Goal: Task Accomplishment & Management: Use online tool/utility

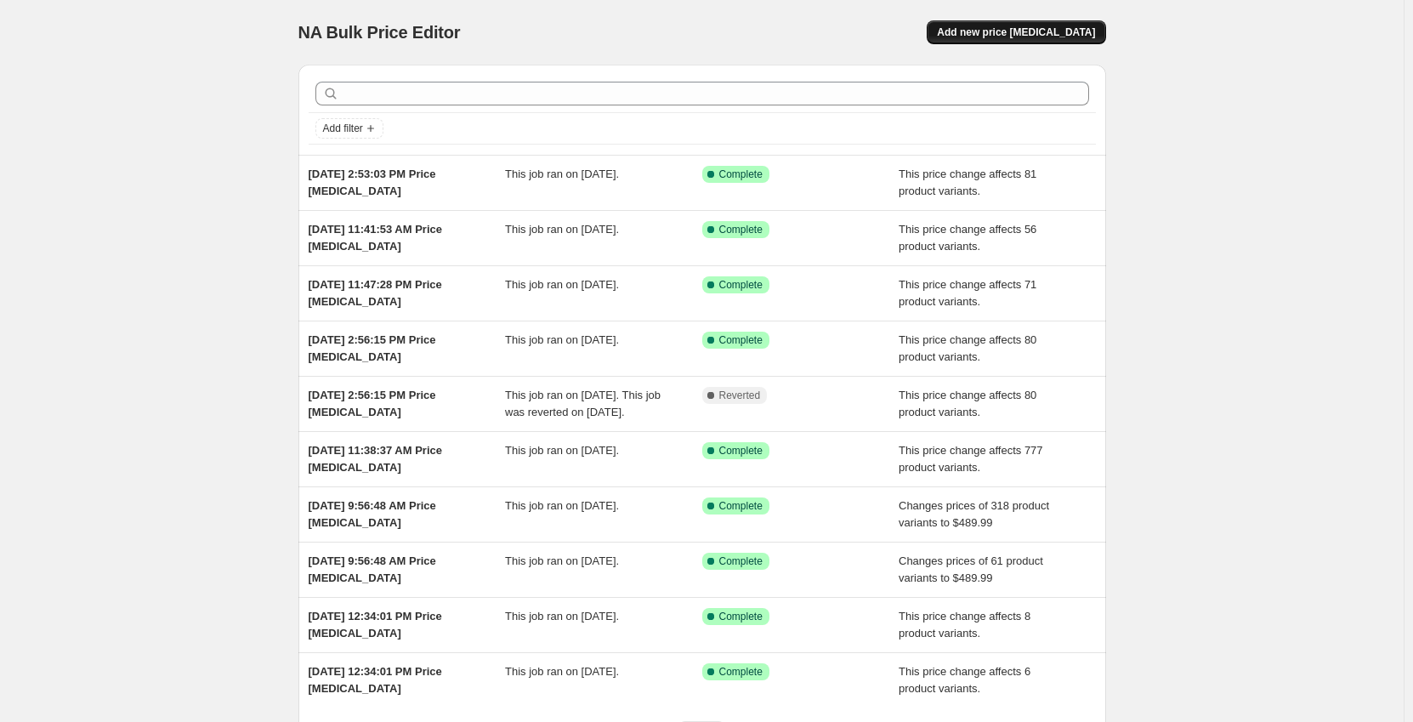
click at [1019, 37] on span "Add new price change job" at bounding box center [1016, 33] width 158 height 14
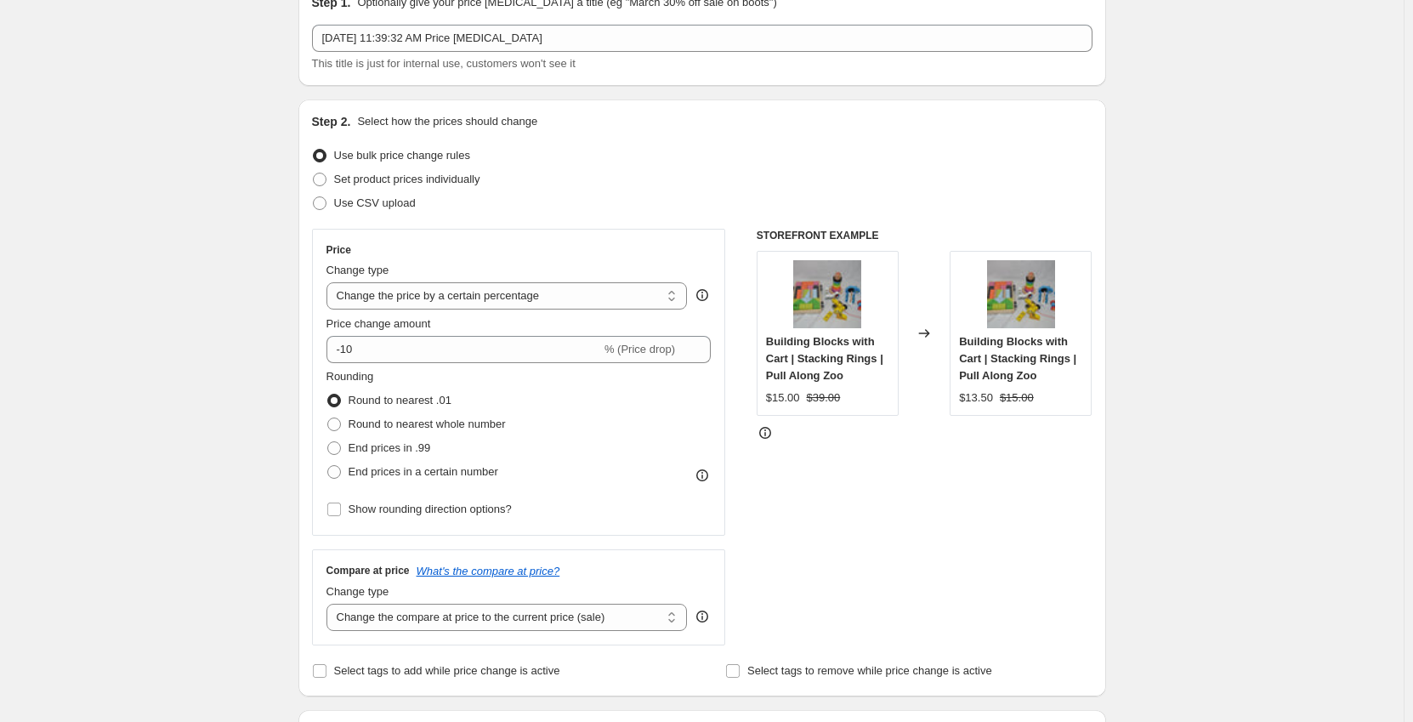
scroll to position [340, 0]
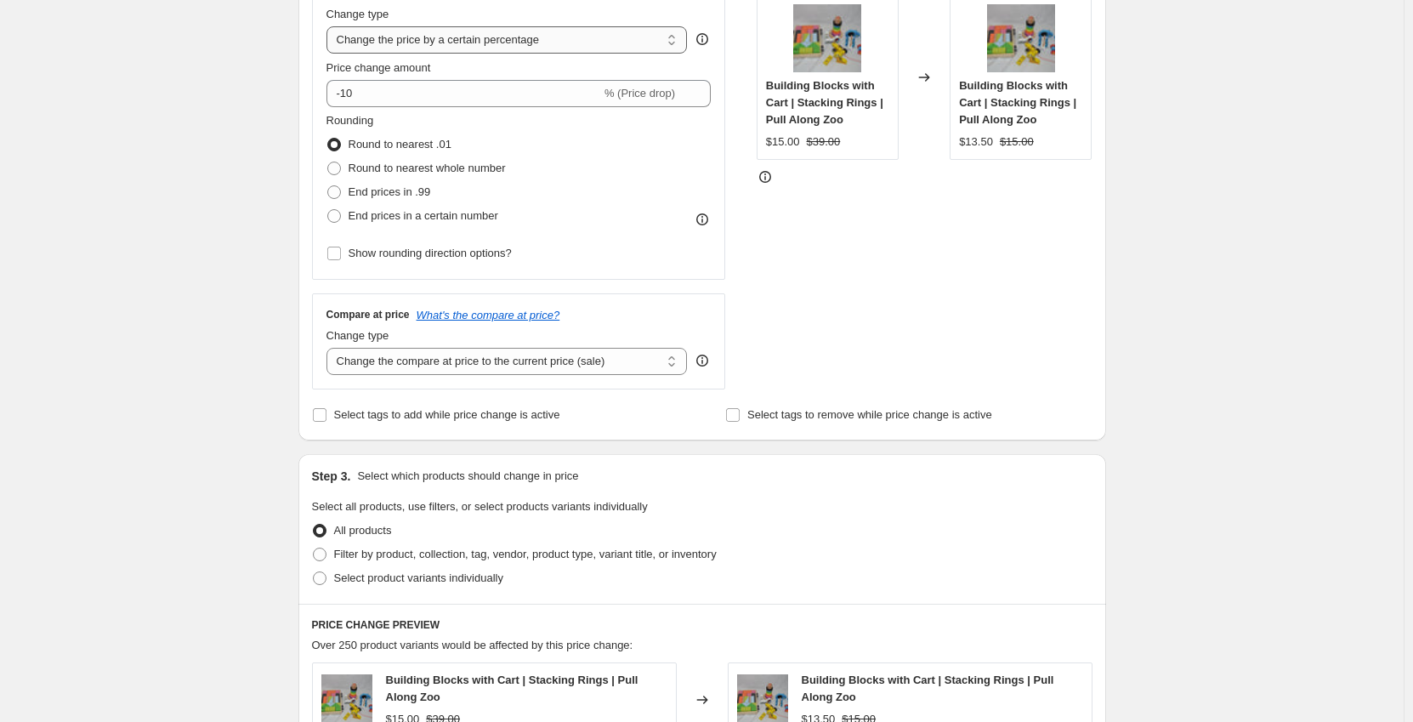
click at [441, 42] on select "Change the price to a certain amount Change the price by a certain amount Chang…" at bounding box center [507, 39] width 361 height 27
select select "no_change"
click at [330, 26] on select "Change the price to a certain amount Change the price by a certain amount Chang…" at bounding box center [507, 39] width 361 height 27
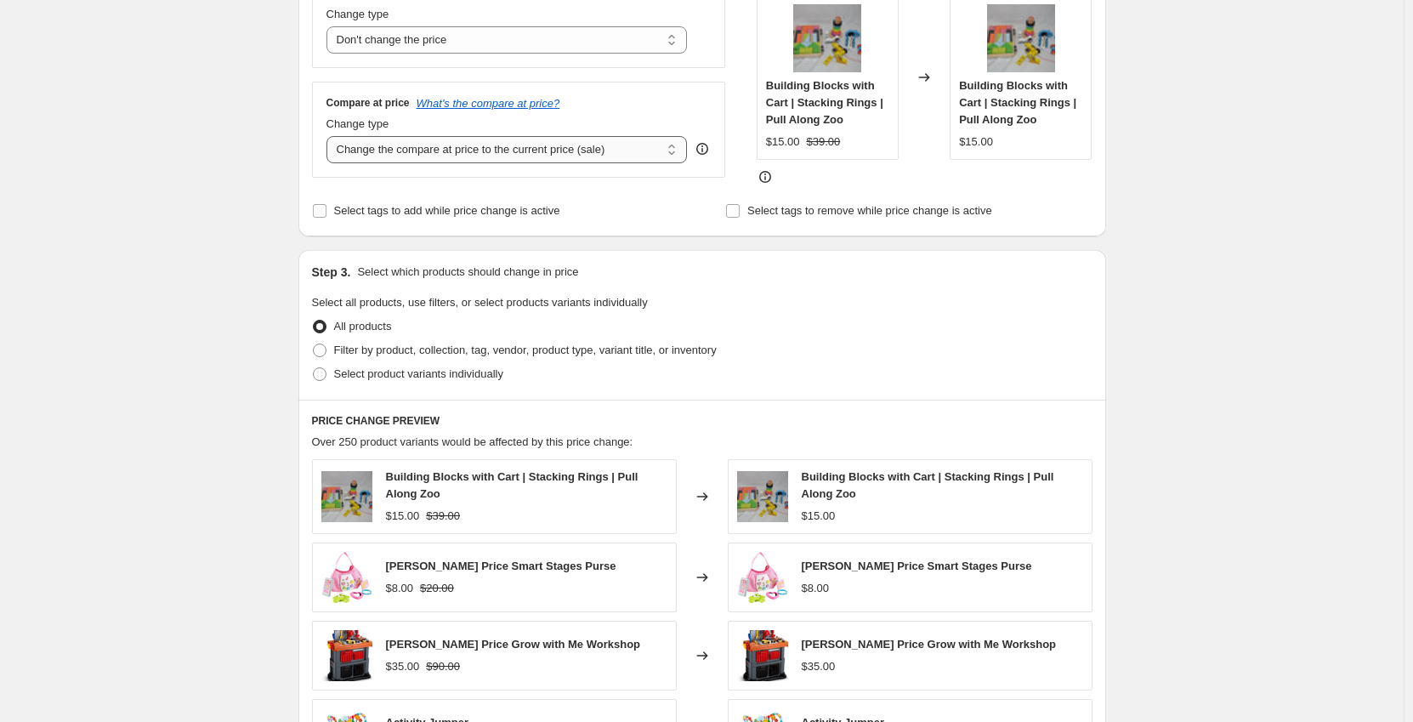
click at [430, 152] on select "Change the compare at price to the current price (sale) Change the compare at p…" at bounding box center [507, 149] width 361 height 27
select select "to"
click at [330, 136] on select "Change the compare at price to the current price (sale) Change the compare at p…" at bounding box center [507, 149] width 361 height 27
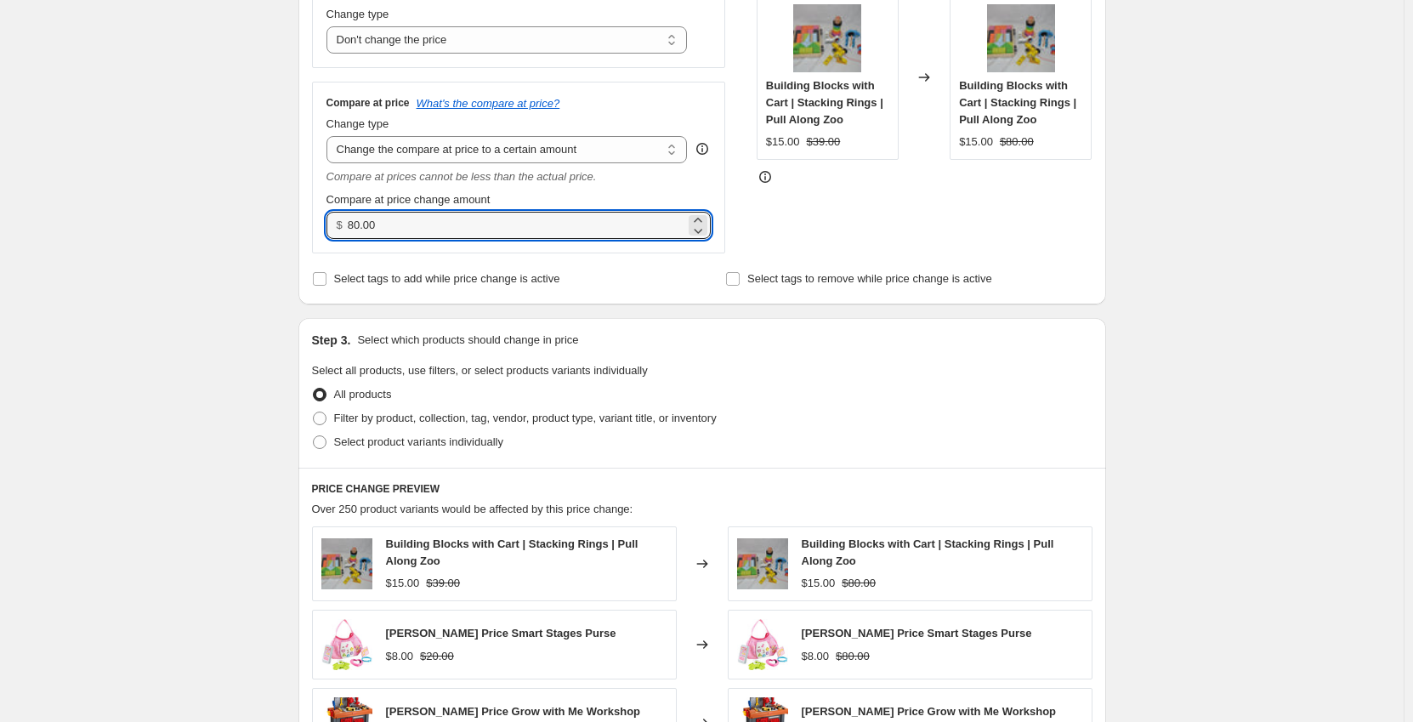
drag, startPoint x: 374, startPoint y: 226, endPoint x: 319, endPoint y: 230, distance: 55.4
click at [319, 230] on div "Compare at price What's the compare at price? Change type Change the compare at…" at bounding box center [519, 167] width 414 height 171
type input "1199.99"
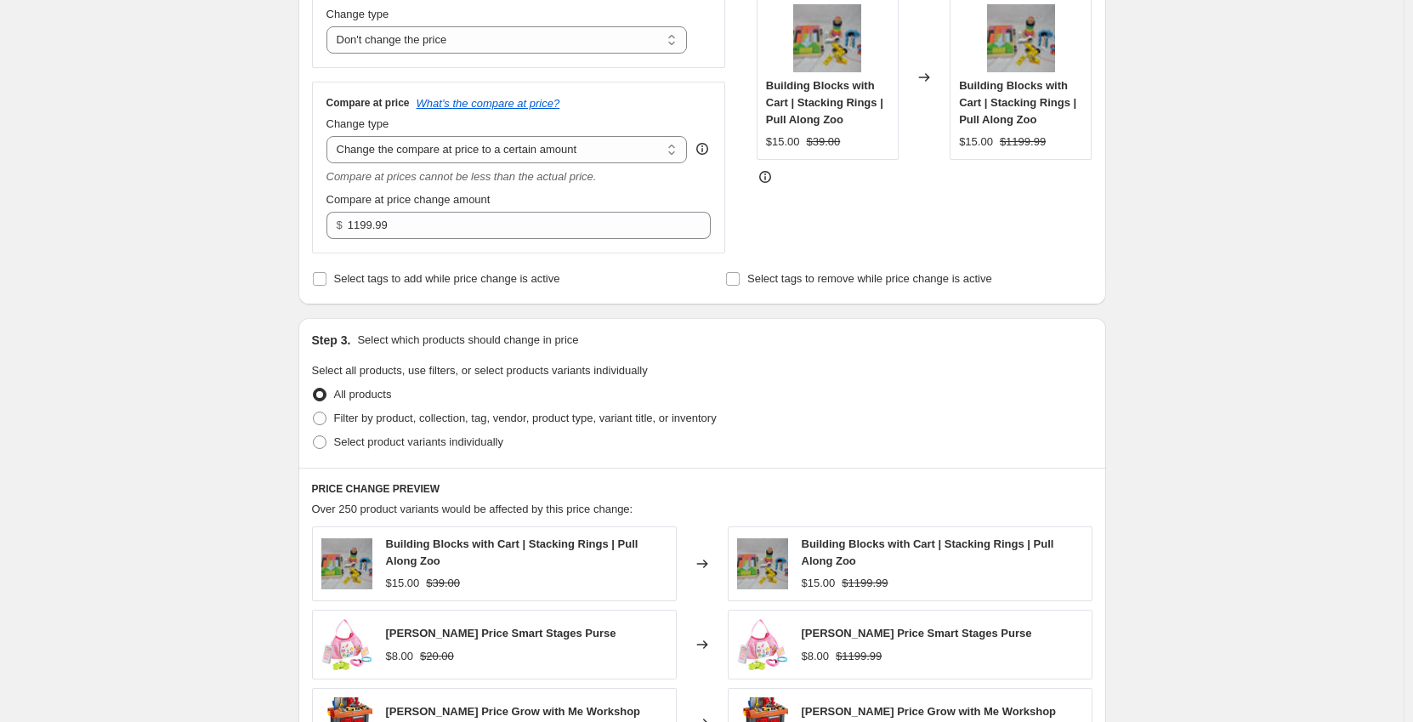
click at [247, 295] on div "Create new price change job. This page is ready Create new price change job Dra…" at bounding box center [702, 444] width 1404 height 1569
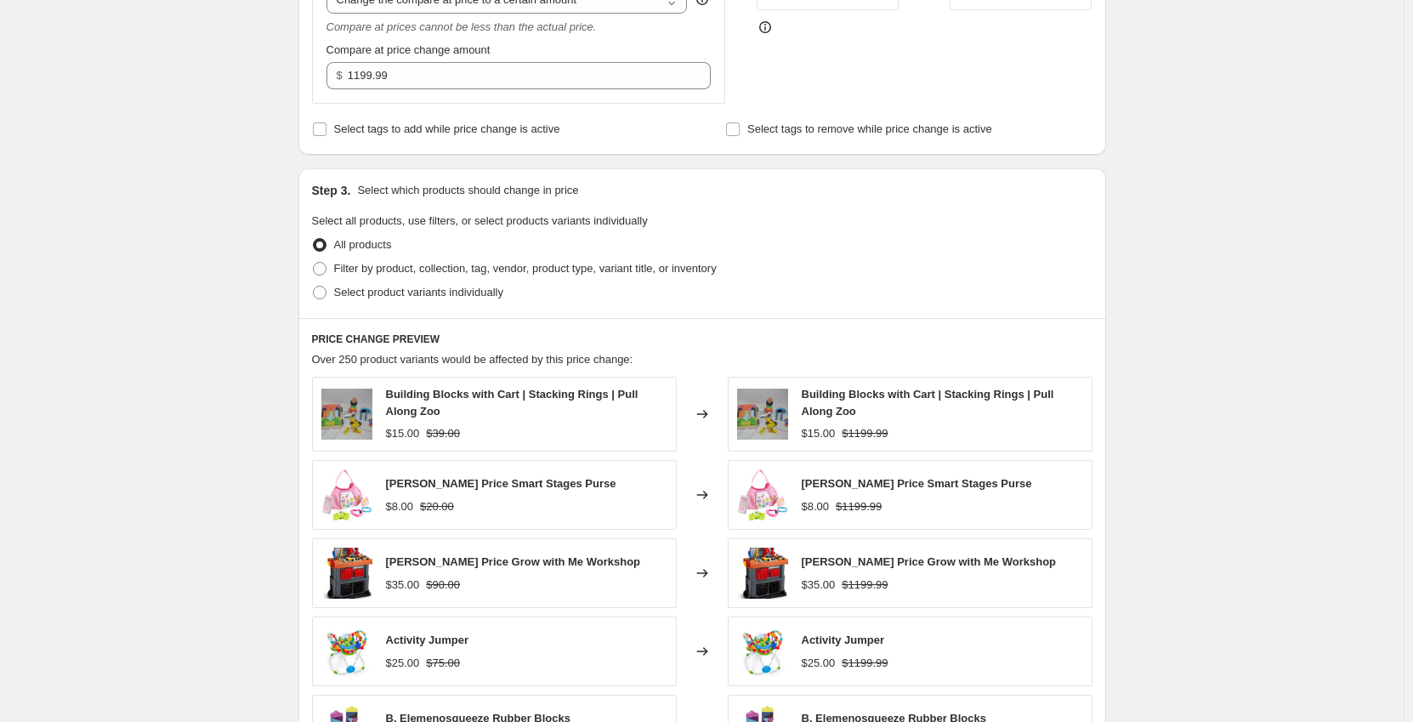
scroll to position [510, 0]
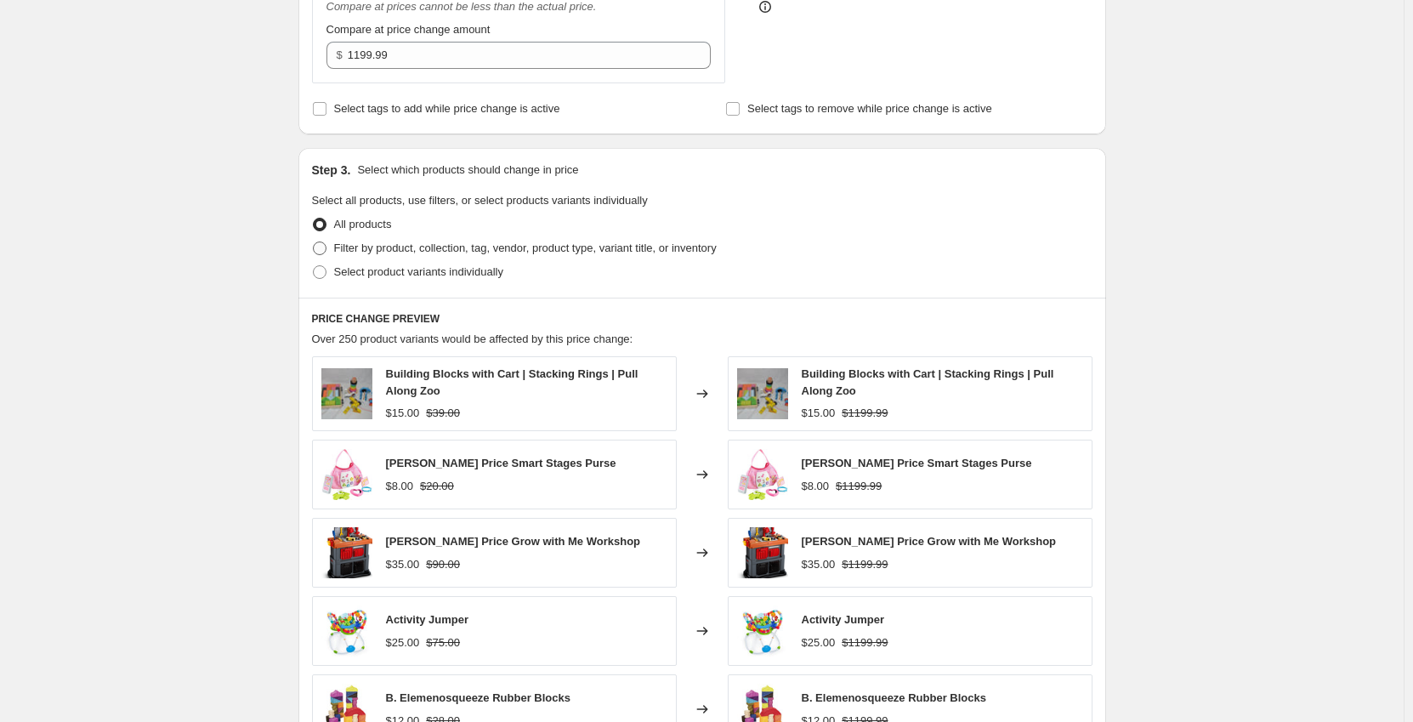
click at [378, 247] on span "Filter by product, collection, tag, vendor, product type, variant title, or inv…" at bounding box center [525, 248] width 383 height 13
click at [314, 242] on input "Filter by product, collection, tag, vendor, product type, variant title, or inv…" at bounding box center [313, 242] width 1 height 1
radio input "true"
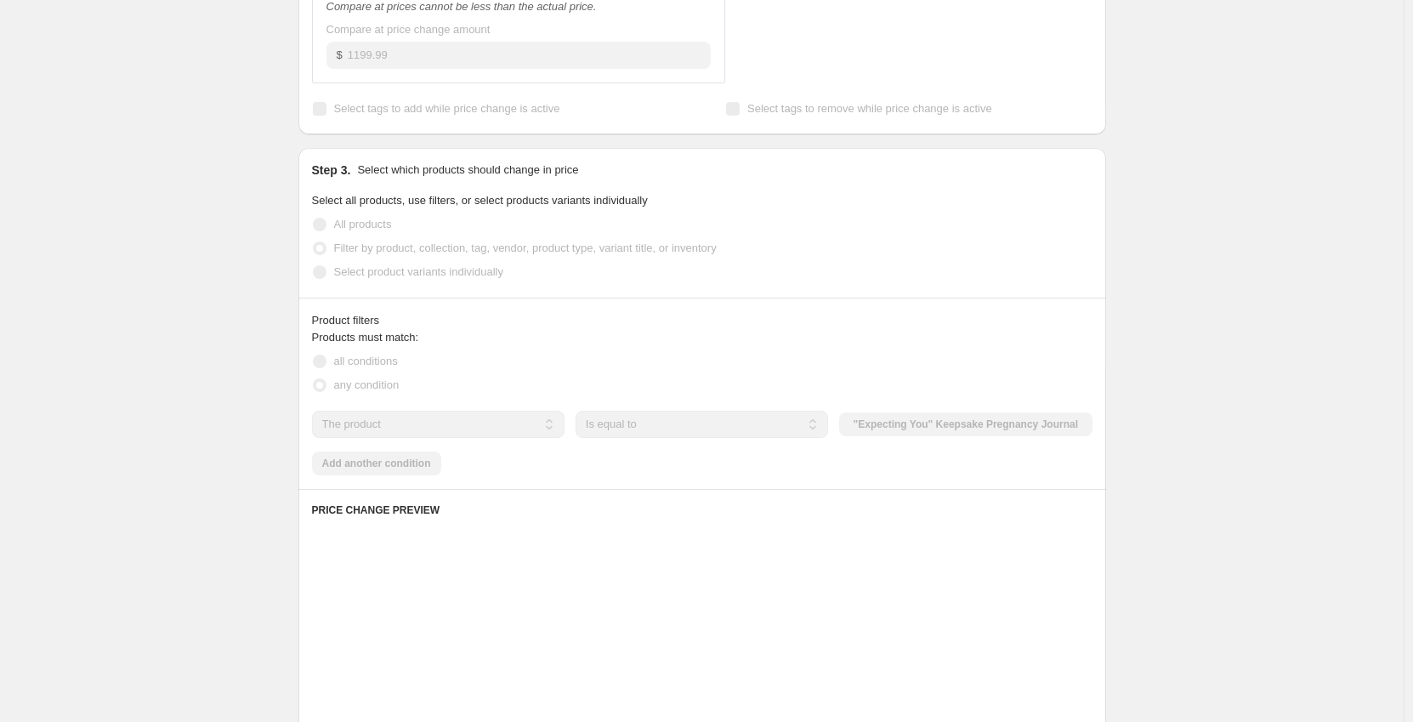
click at [242, 334] on div "Create new price change job. This page is ready Create new price change job Dra…" at bounding box center [702, 367] width 1404 height 1755
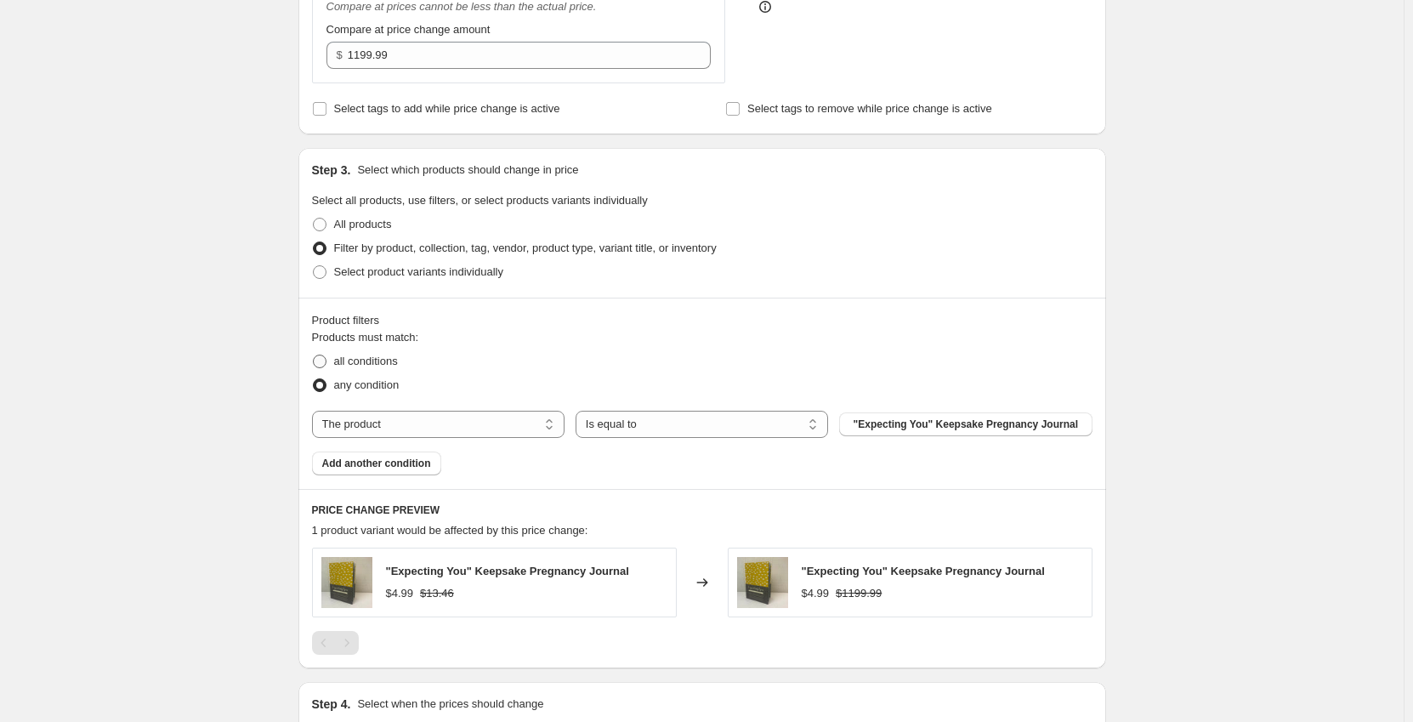
click at [361, 361] on span "all conditions" at bounding box center [366, 361] width 64 height 13
click at [314, 355] on input "all conditions" at bounding box center [313, 355] width 1 height 1
radio input "true"
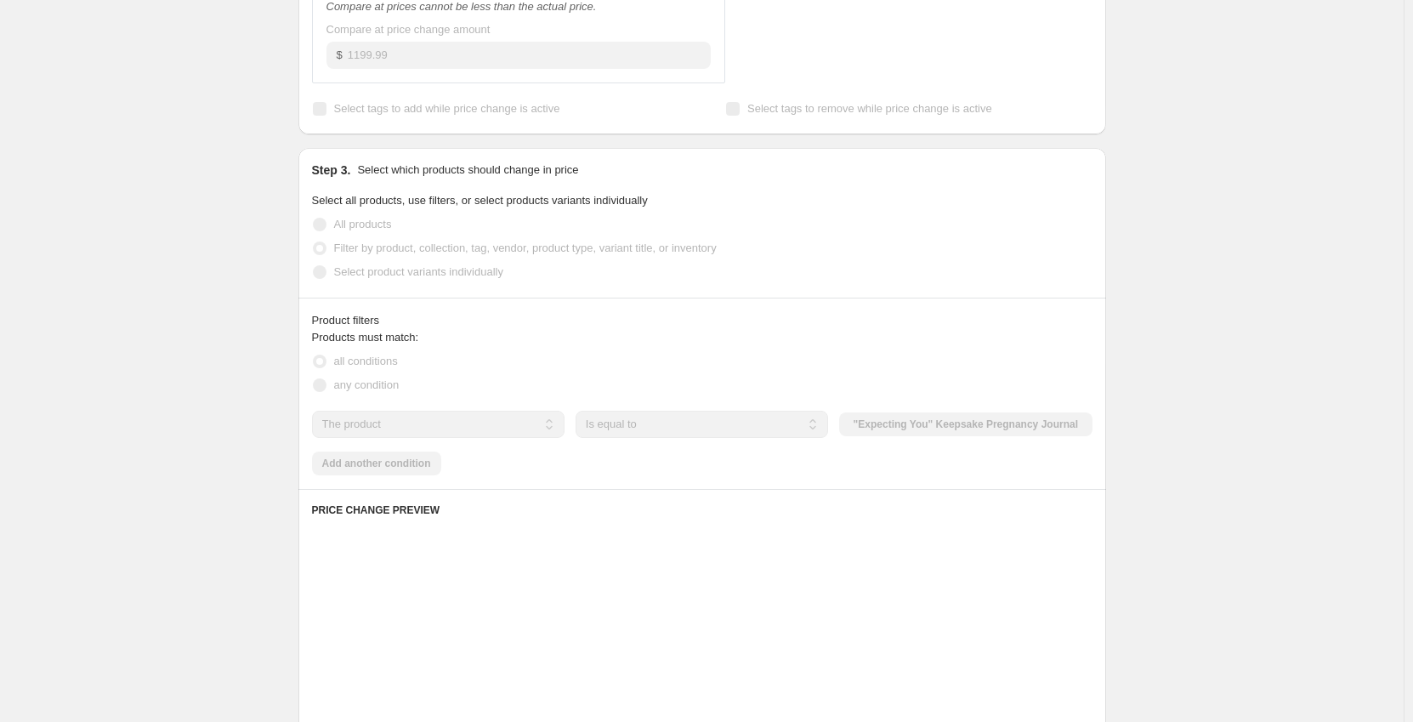
click at [232, 401] on div "Create new price change job. This page is ready Create new price change job Dra…" at bounding box center [702, 367] width 1404 height 1755
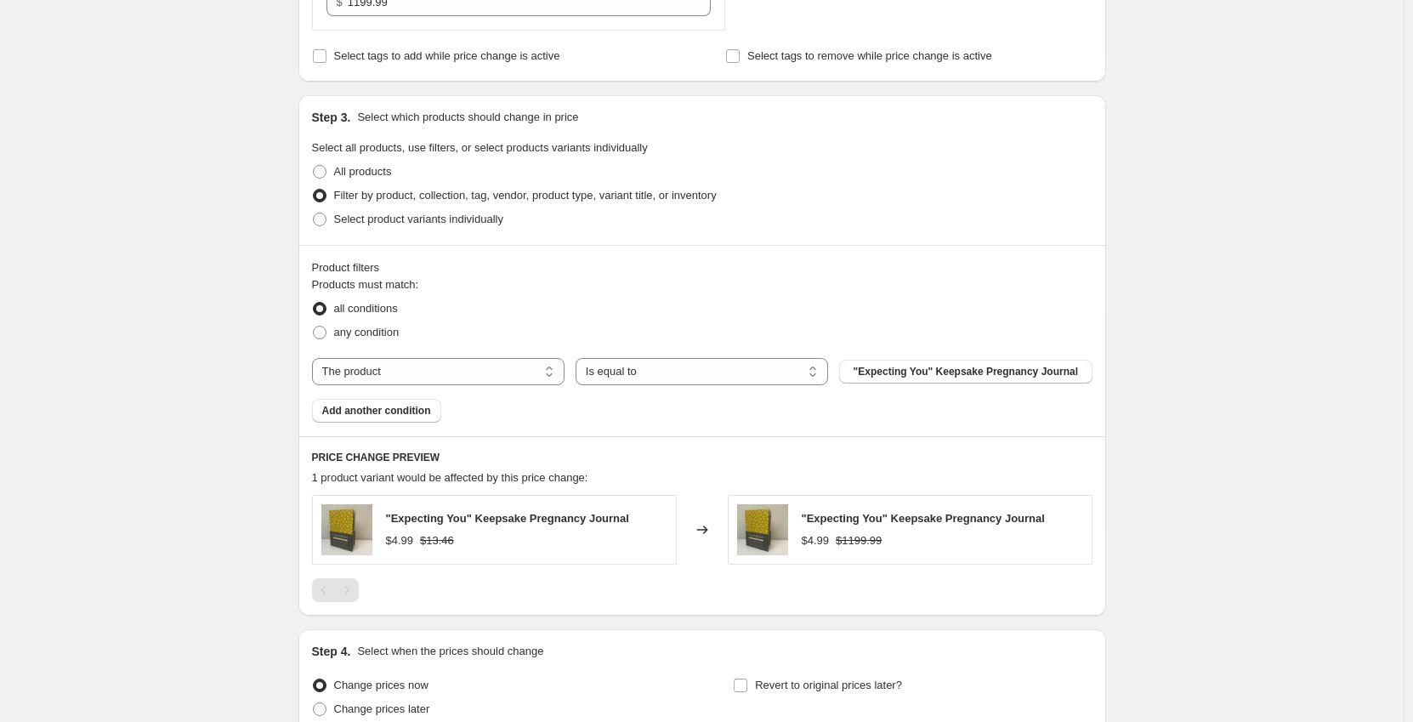
scroll to position [680, 0]
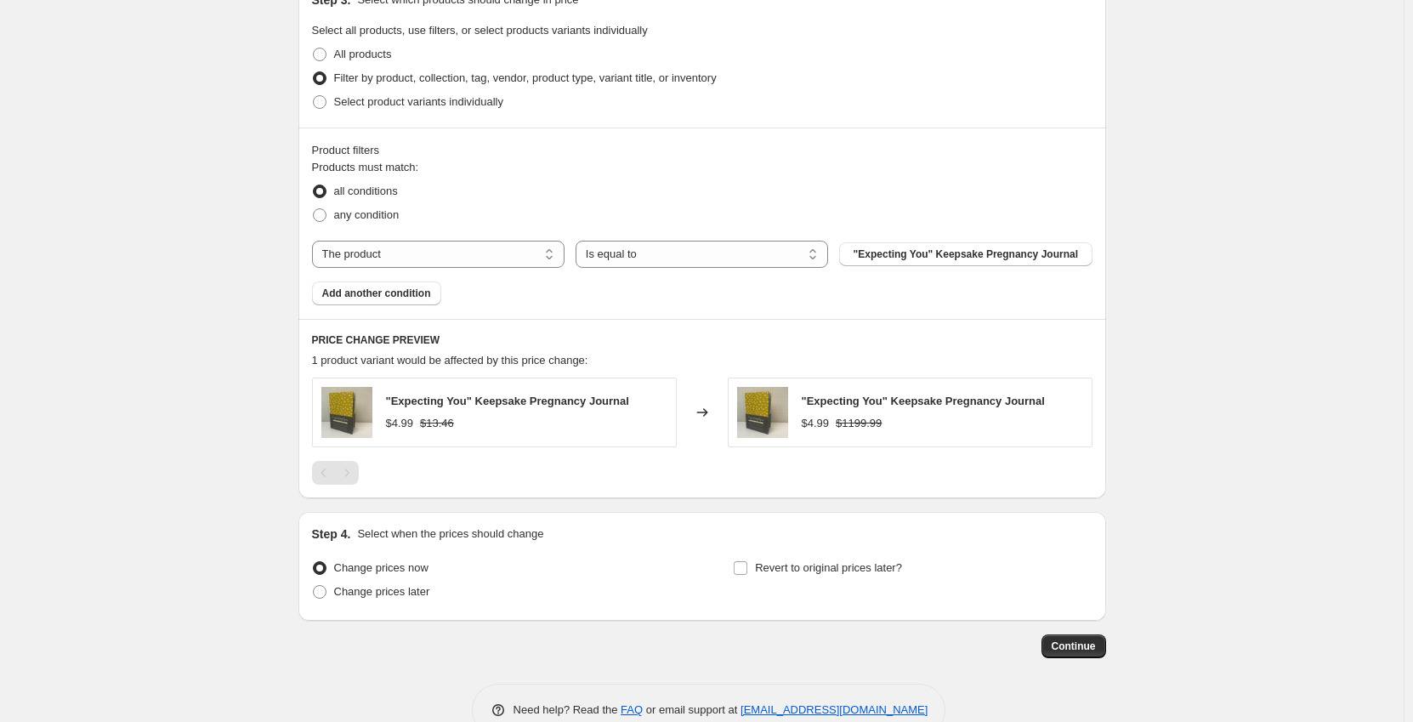
drag, startPoint x: 427, startPoint y: 258, endPoint x: 429, endPoint y: 270, distance: 13.0
click at [427, 258] on select "The product The product's collection The product's tag The product's vendor The…" at bounding box center [438, 254] width 253 height 27
select select "tag"
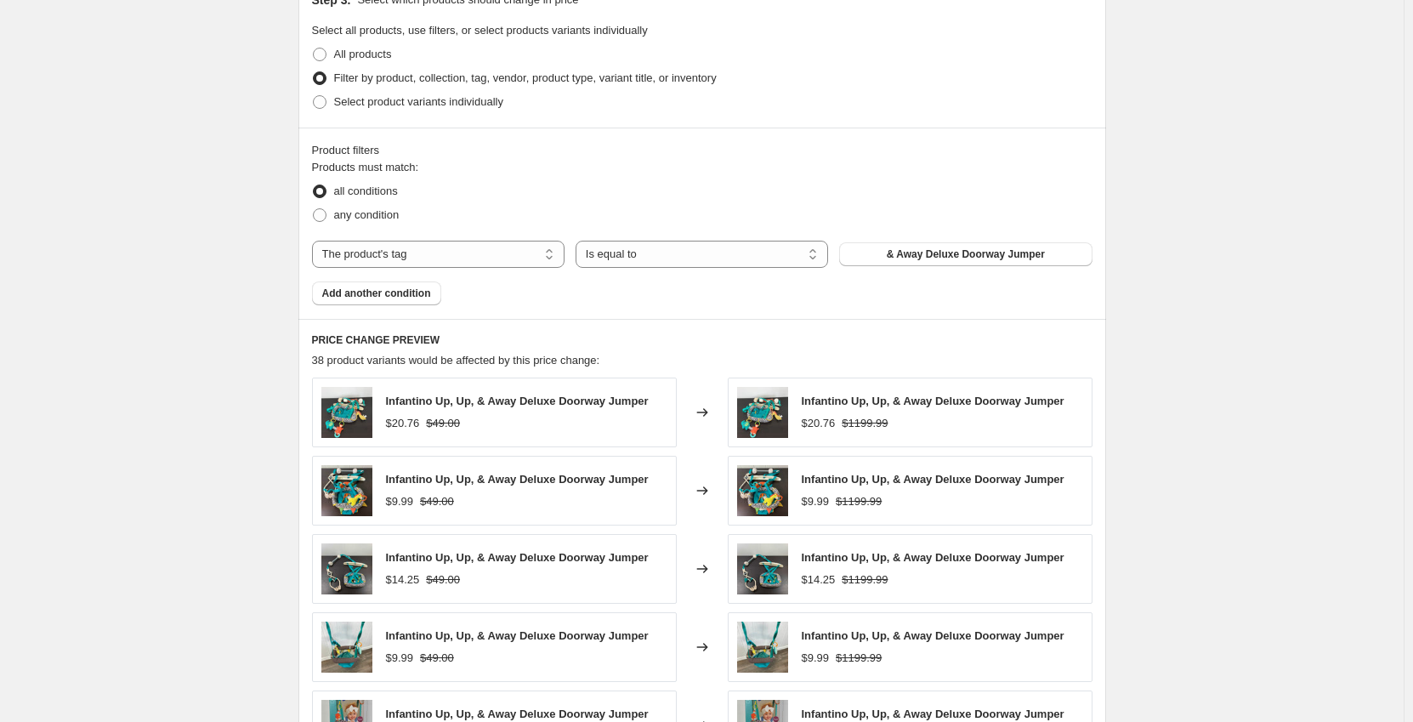
click at [659, 299] on div "Products must match: all conditions any condition The product The product's col…" at bounding box center [702, 232] width 781 height 146
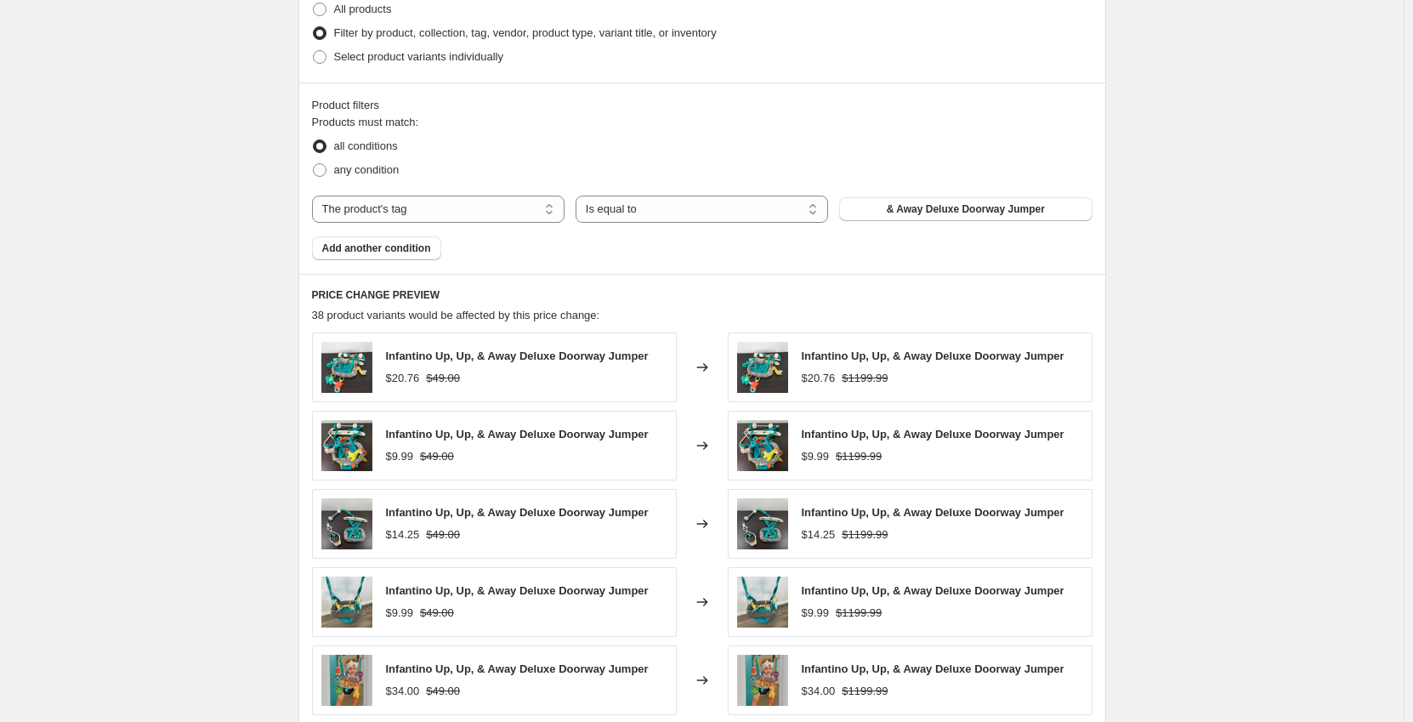
scroll to position [765, 0]
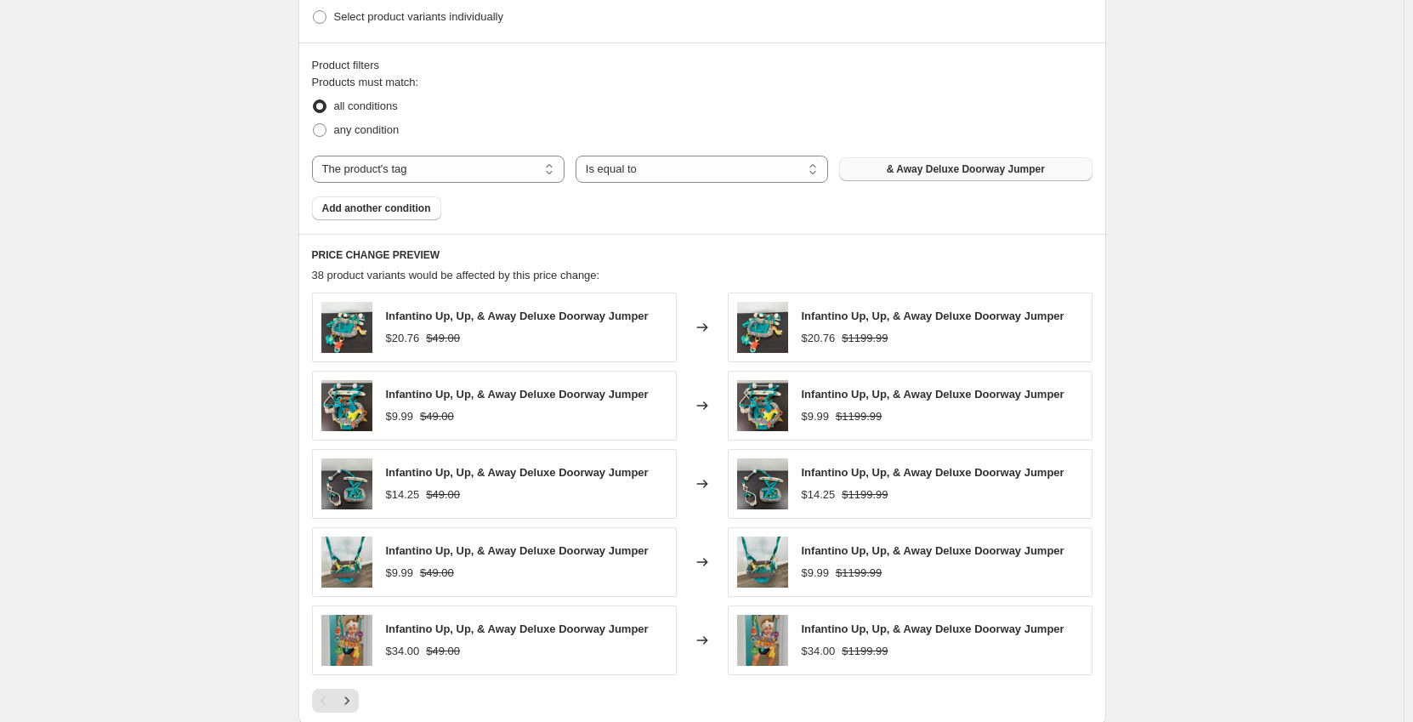
click at [907, 167] on span "& Away Deluxe Doorway Jumper" at bounding box center [966, 169] width 158 height 14
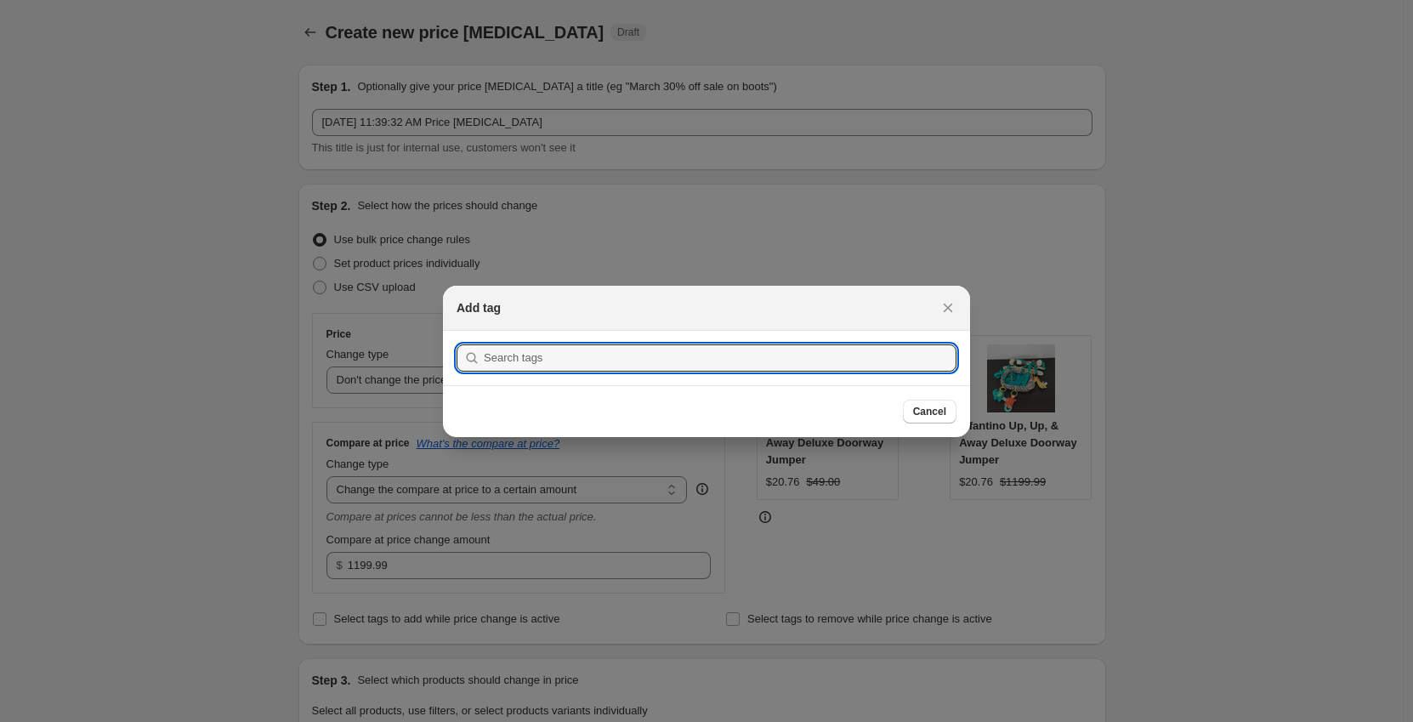
scroll to position [0, 0]
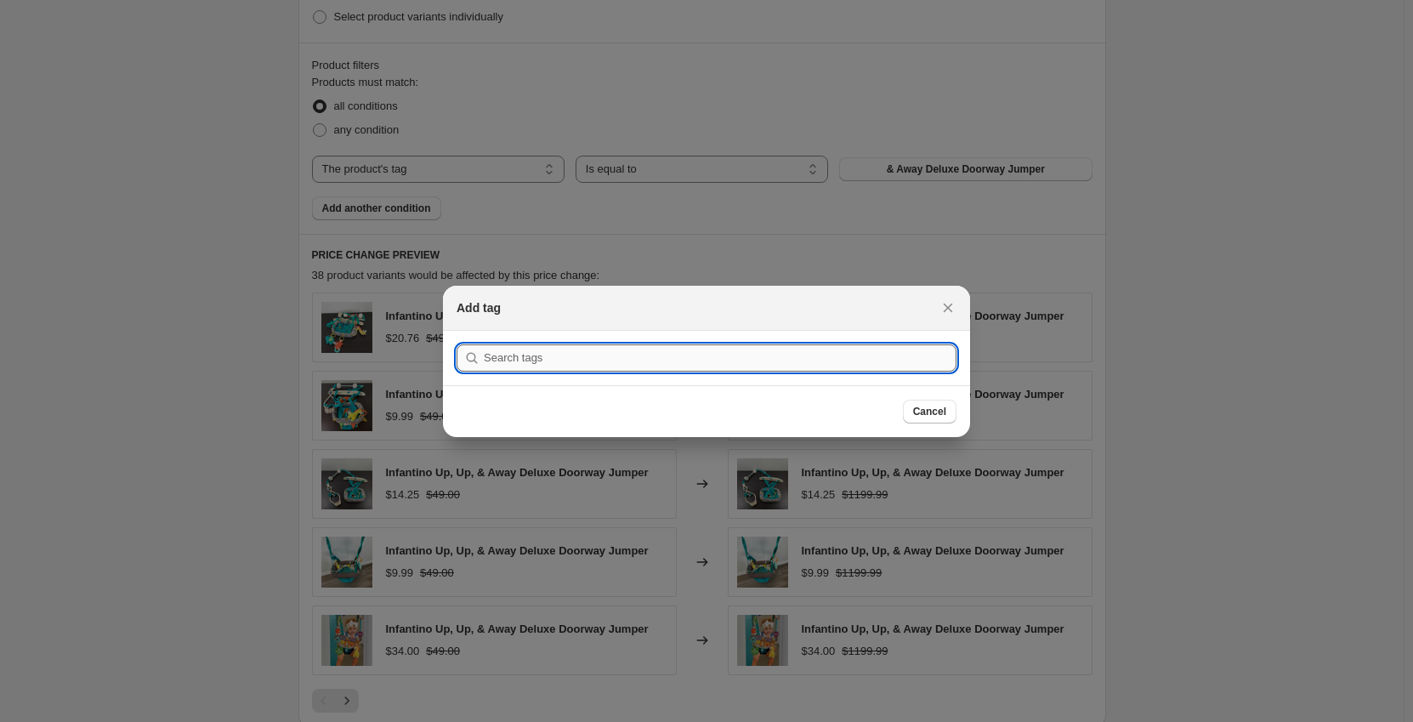
click at [582, 358] on input ":r2g:" at bounding box center [720, 357] width 473 height 27
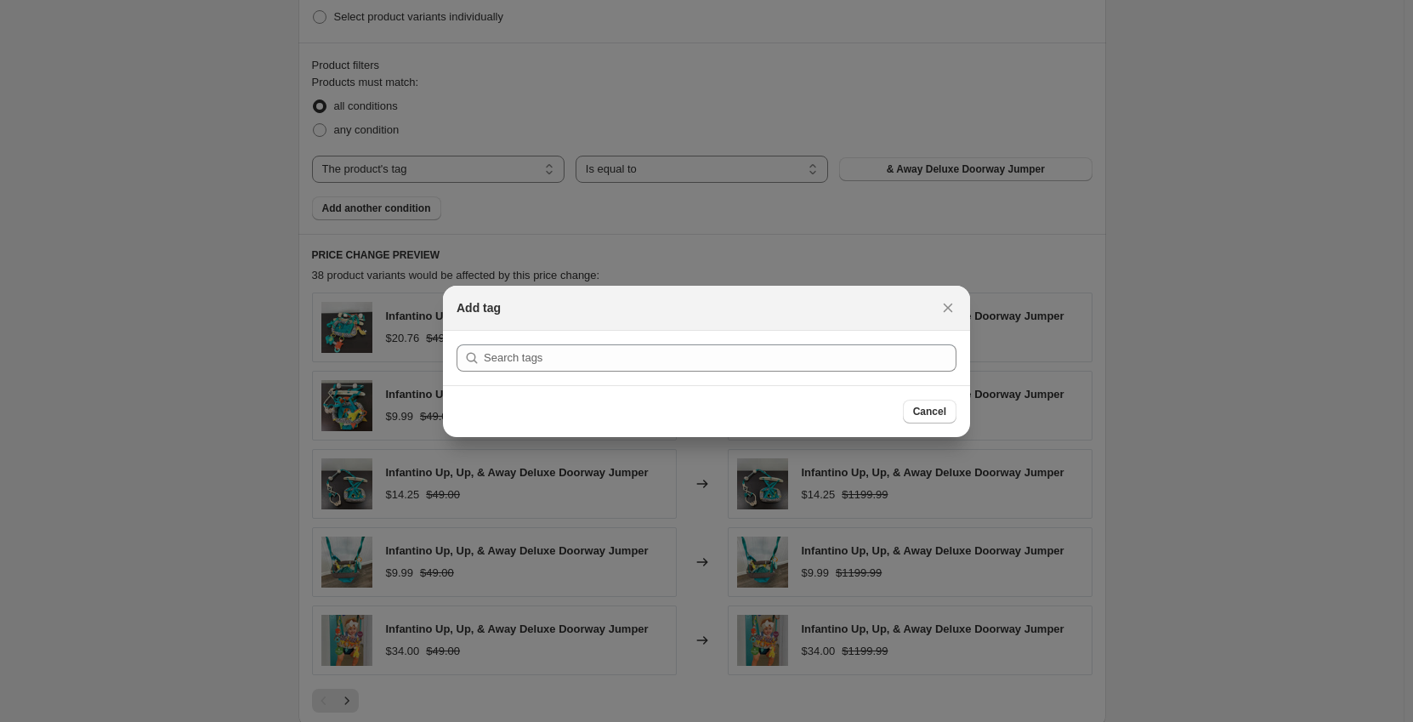
click at [617, 343] on section "Submit" at bounding box center [706, 358] width 527 height 54
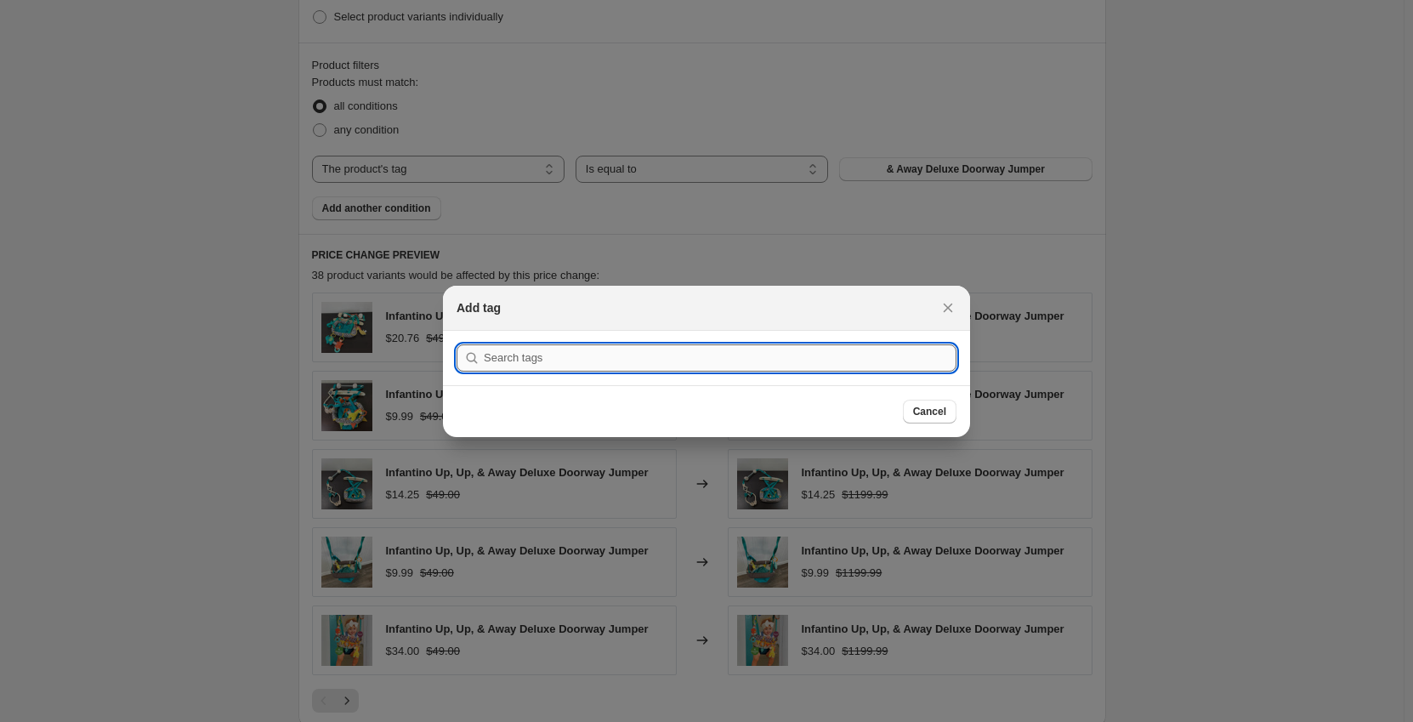
click at [566, 356] on input ":r2g:" at bounding box center [720, 357] width 473 height 27
paste input "Vista V3 Stroller"
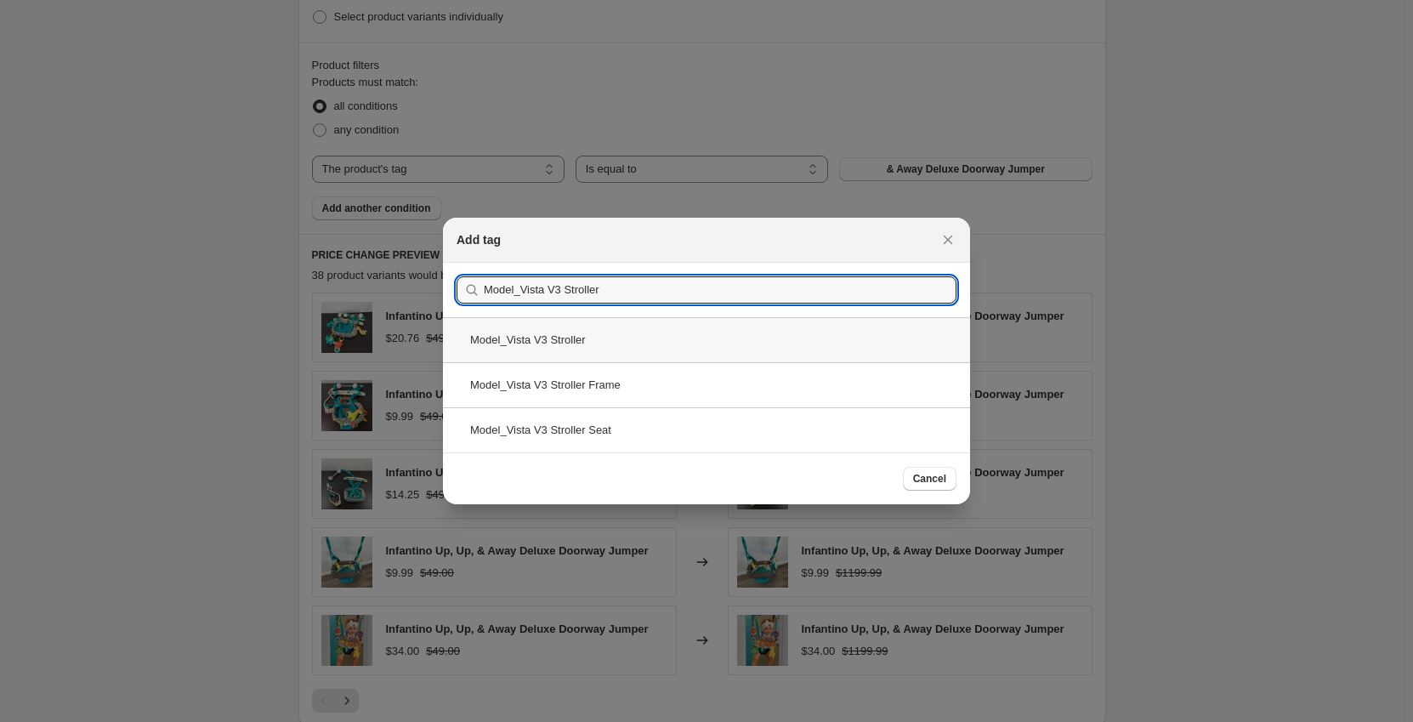
type input "Model_Vista V3 Stroller"
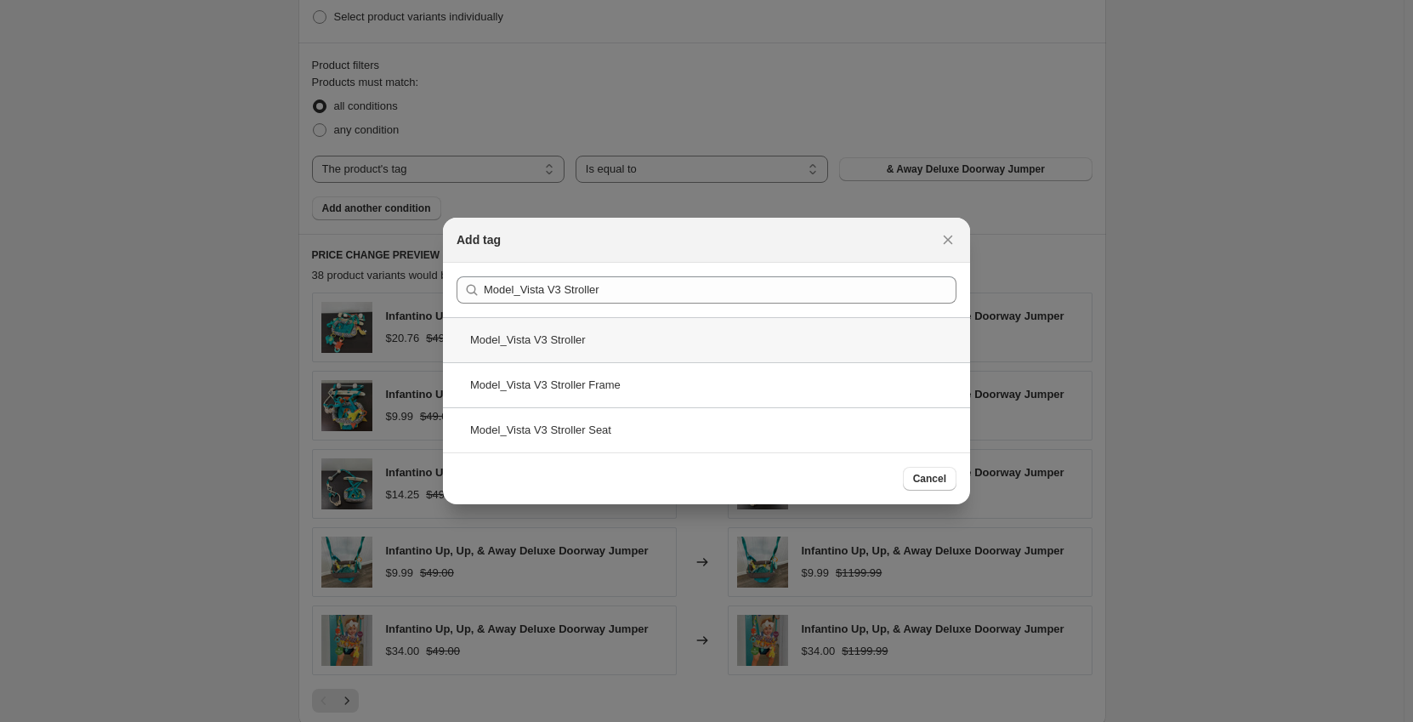
click at [611, 341] on div "Model_Vista V3 Stroller" at bounding box center [706, 339] width 527 height 45
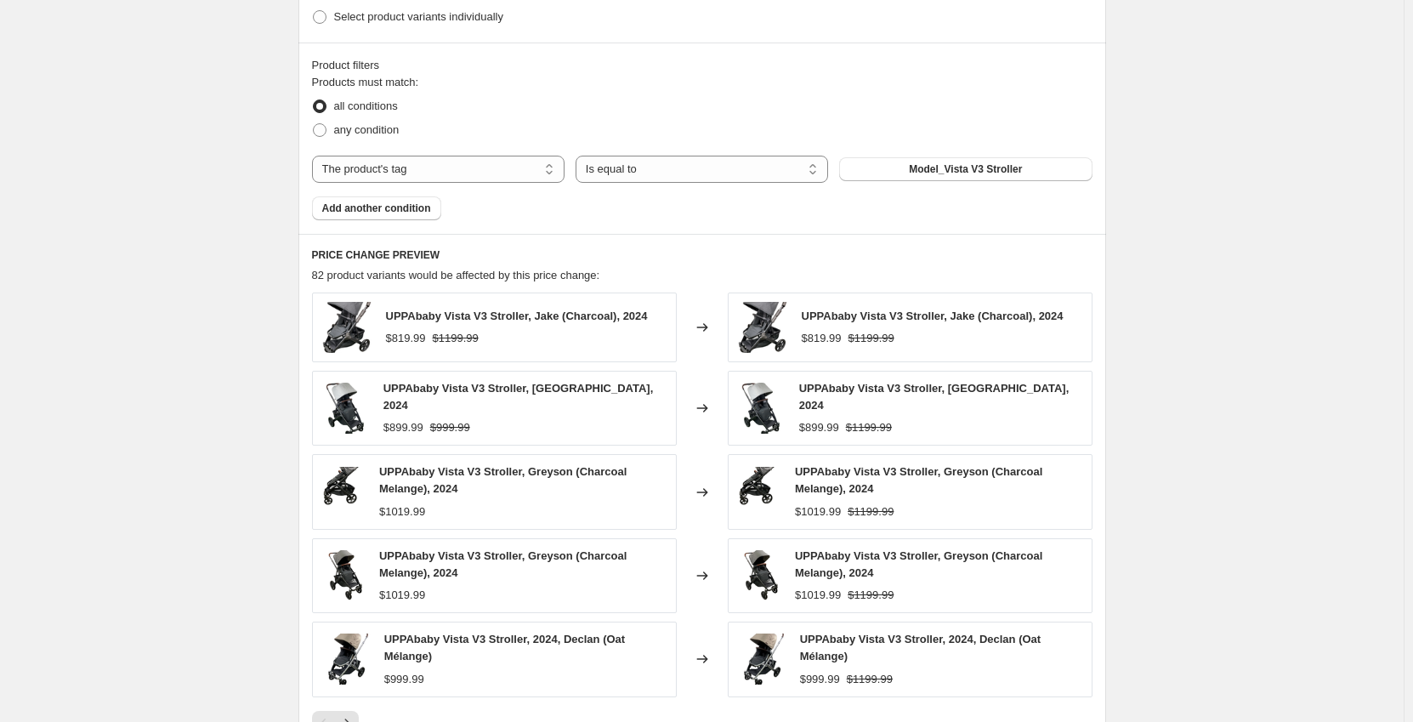
click at [279, 266] on div "Create new price change job. This page is ready Create new price change job Dra…" at bounding box center [702, 123] width 1404 height 1777
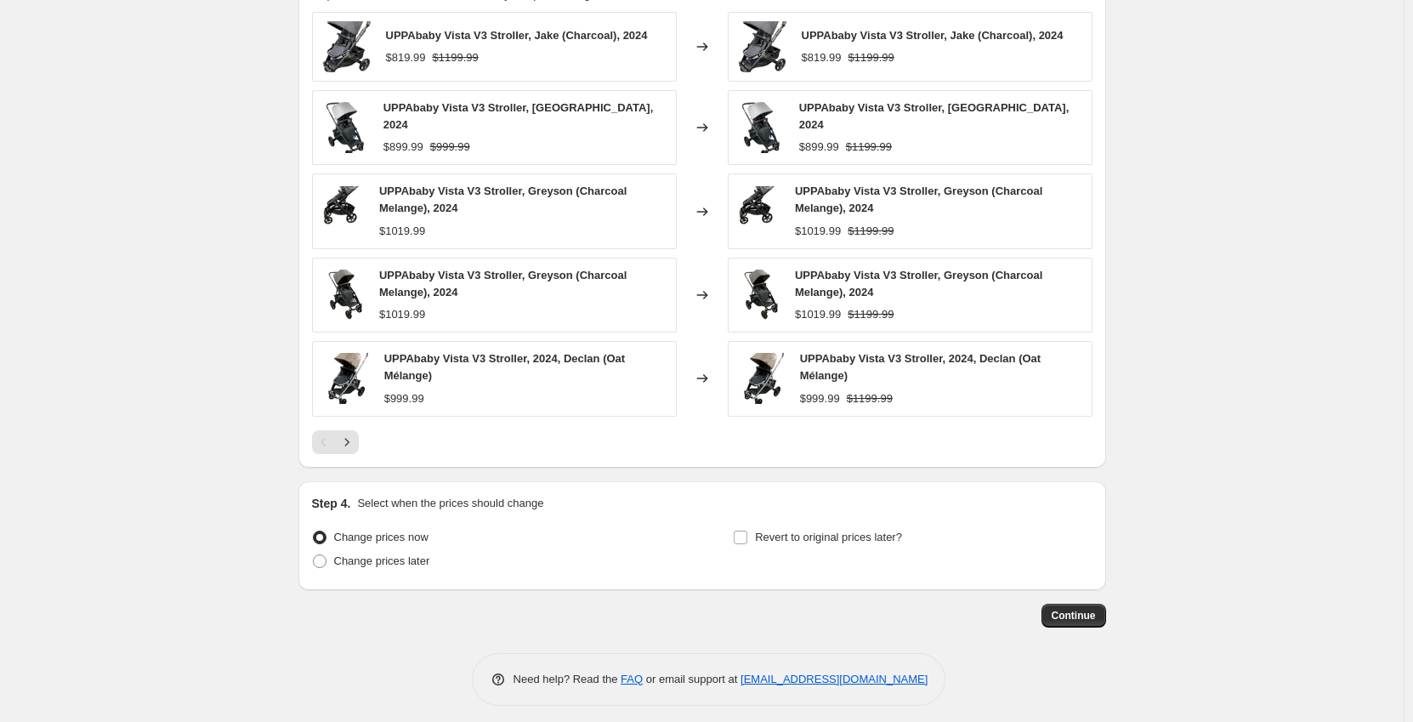
scroll to position [1050, 0]
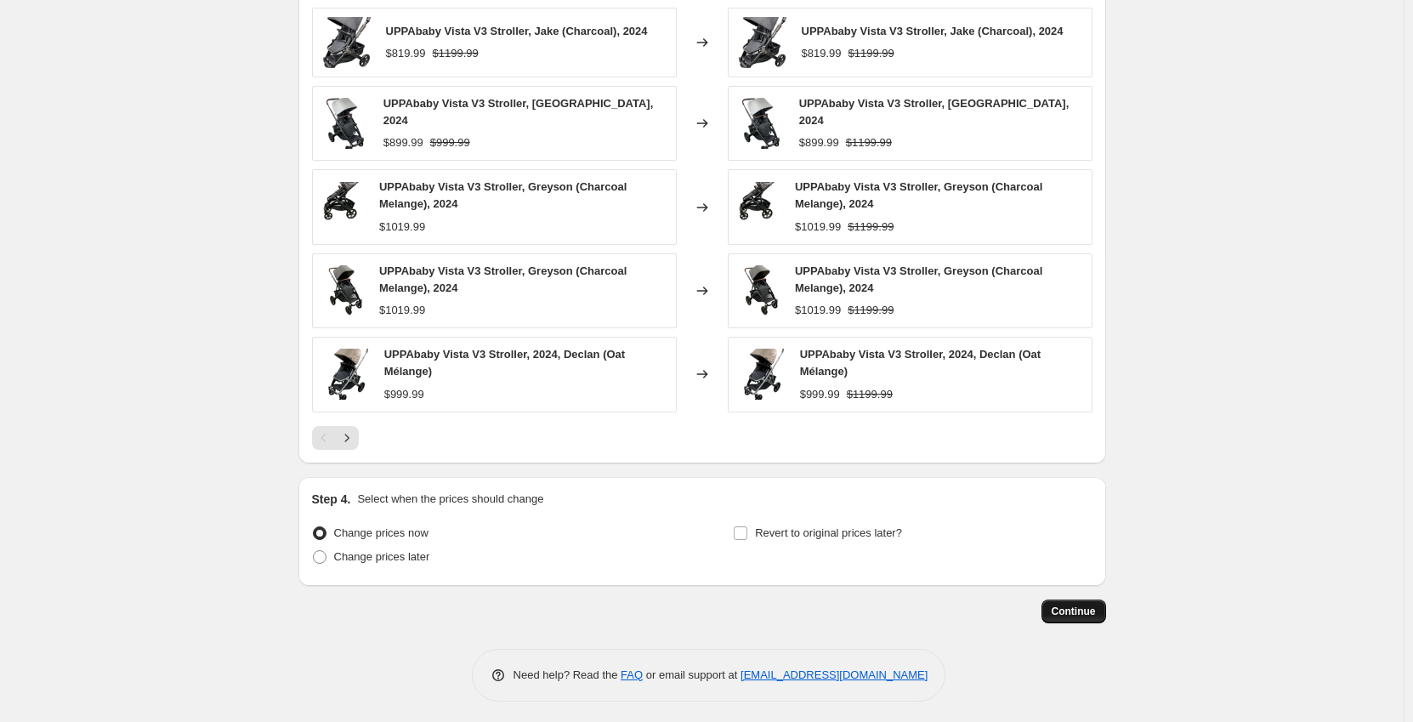
click at [1087, 605] on span "Continue" at bounding box center [1074, 612] width 44 height 14
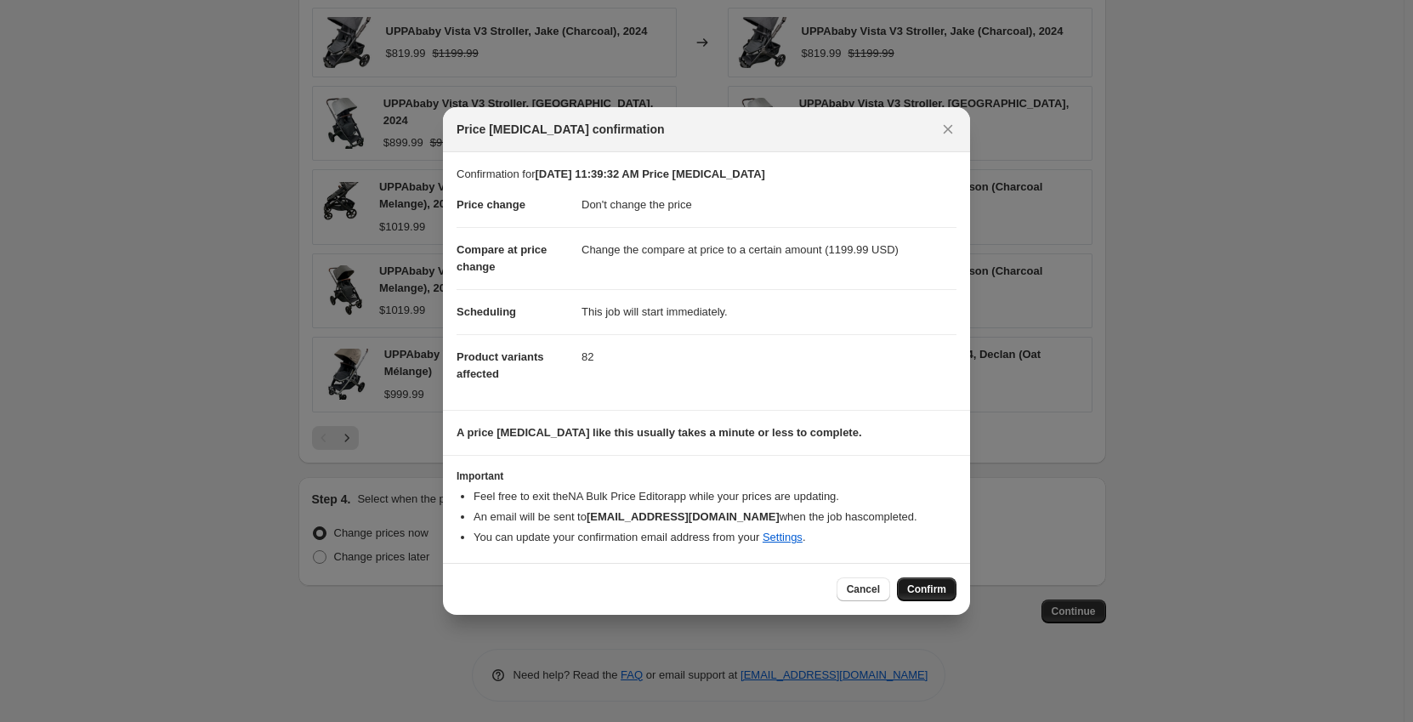
click at [914, 593] on span "Confirm" at bounding box center [926, 590] width 39 height 14
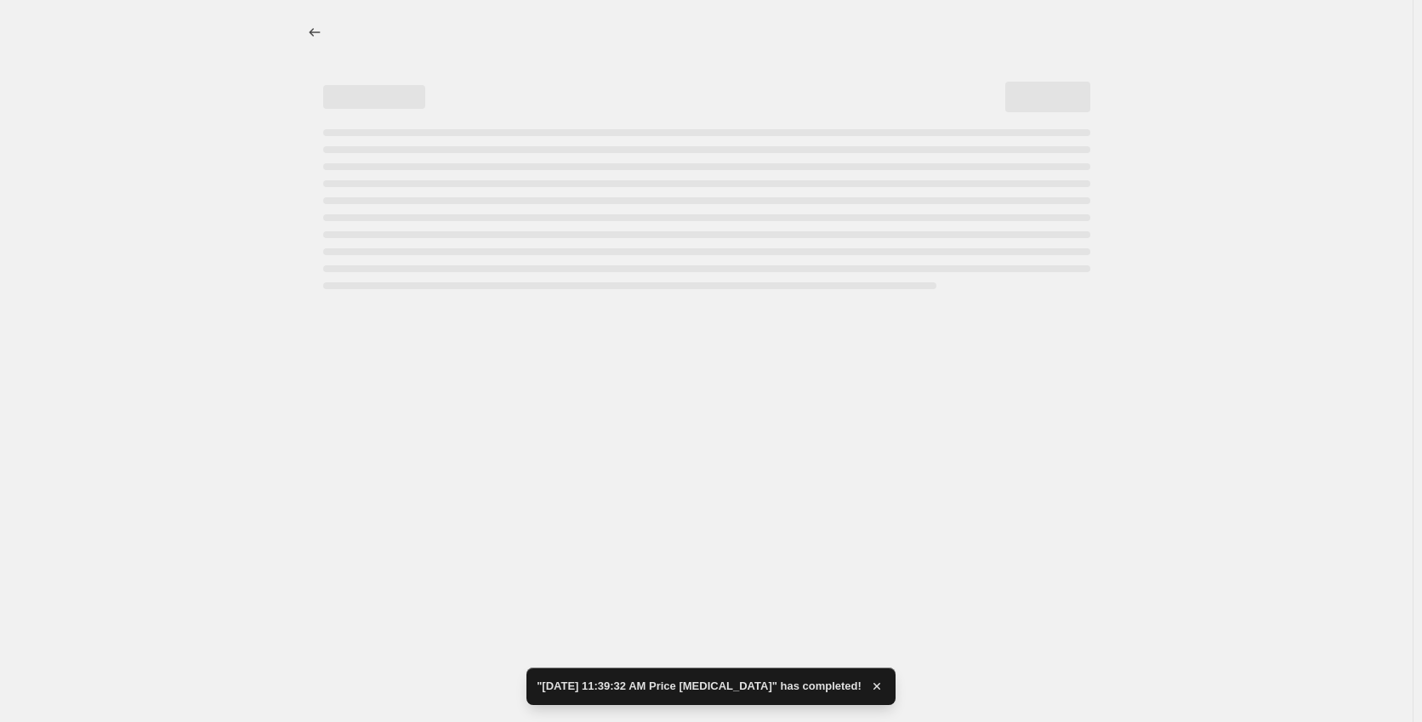
select select "no_change"
select select "to"
select select "tag"
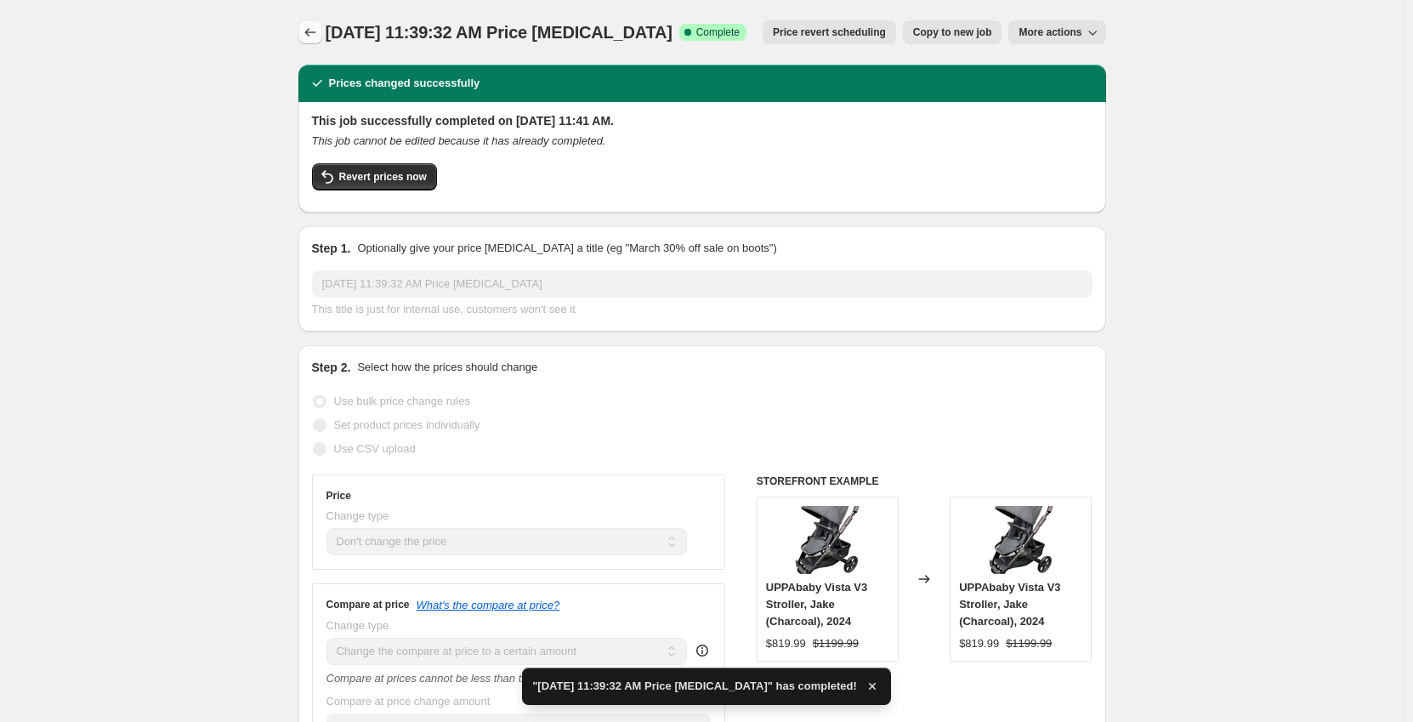
click at [310, 28] on icon "Price change jobs" at bounding box center [310, 32] width 17 height 17
